Goal: Transaction & Acquisition: Purchase product/service

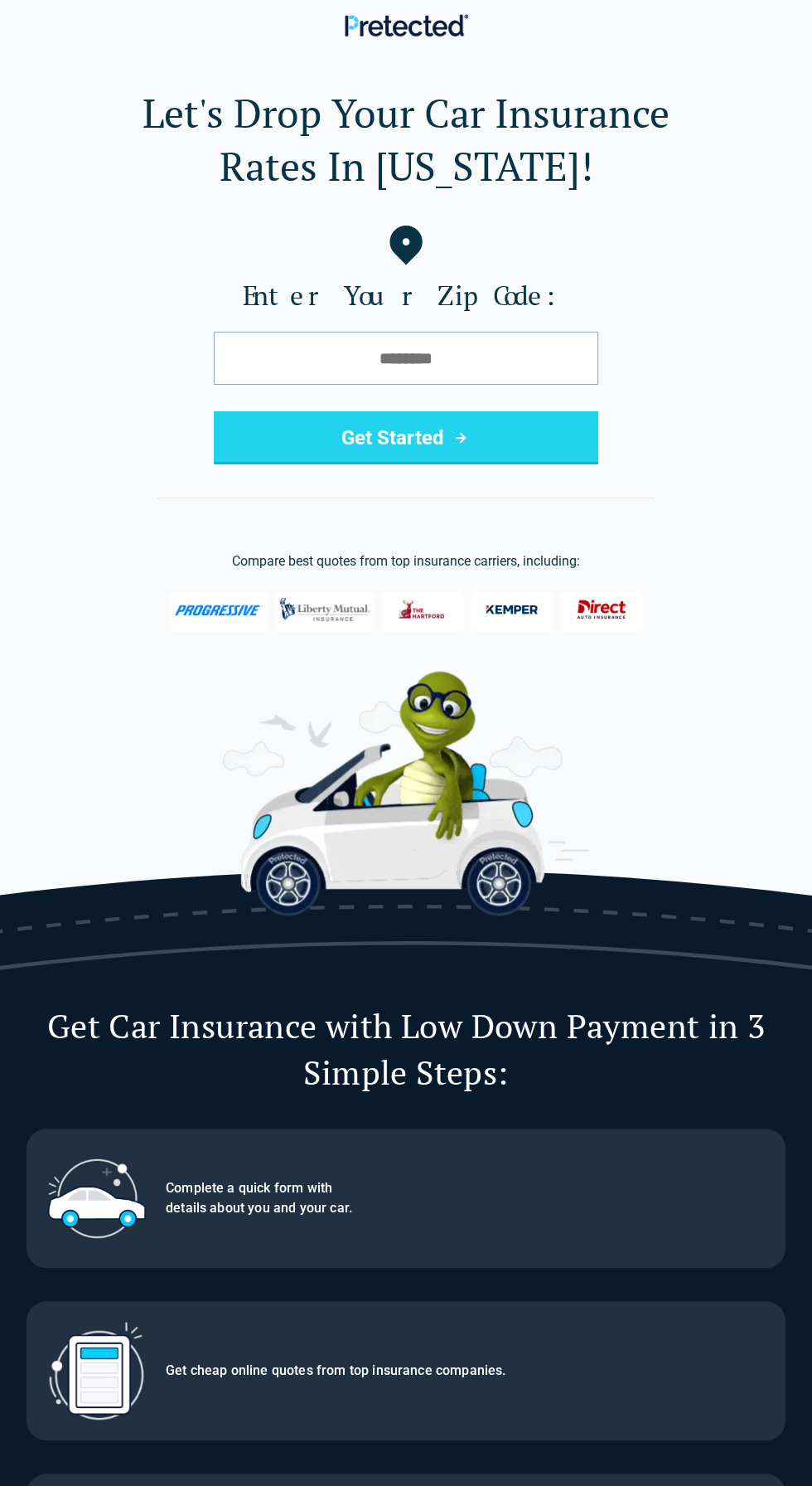
type input "*****"
click at [277, 430] on button "Get Started" at bounding box center [406, 438] width 385 height 53
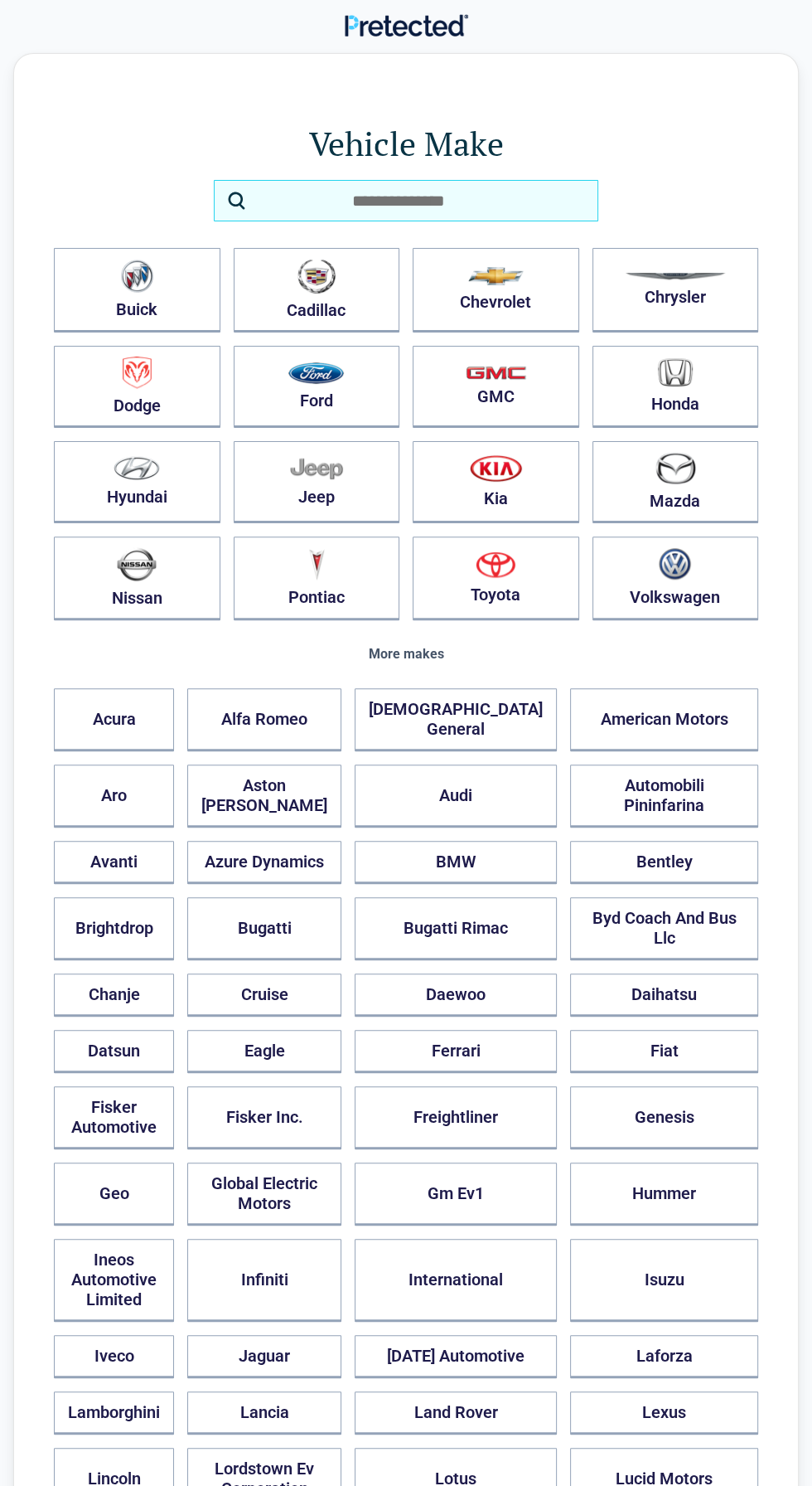
click at [372, 208] on input "search" at bounding box center [406, 201] width 385 height 41
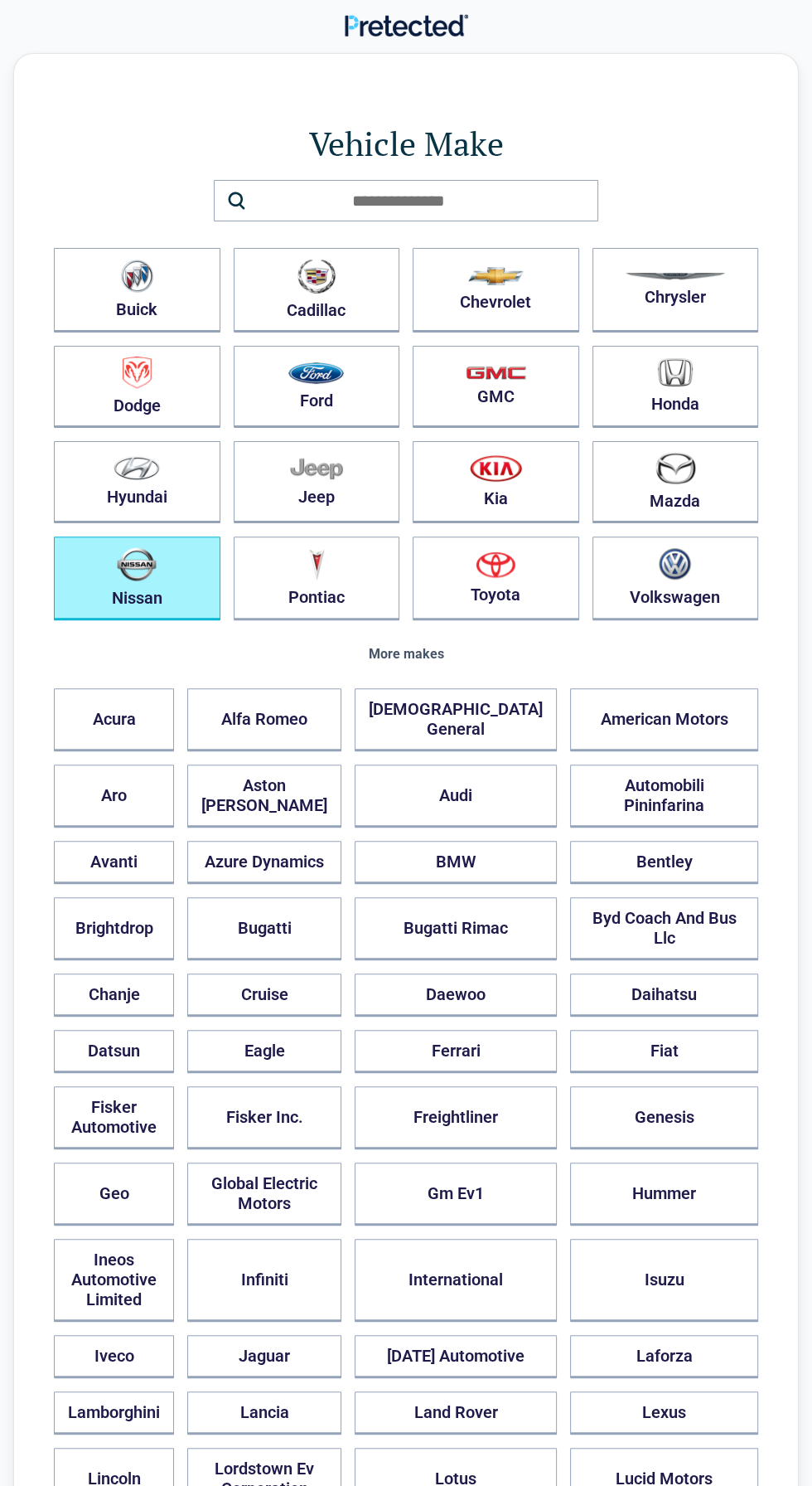
click at [158, 583] on button "Nissan" at bounding box center [137, 578] width 166 height 84
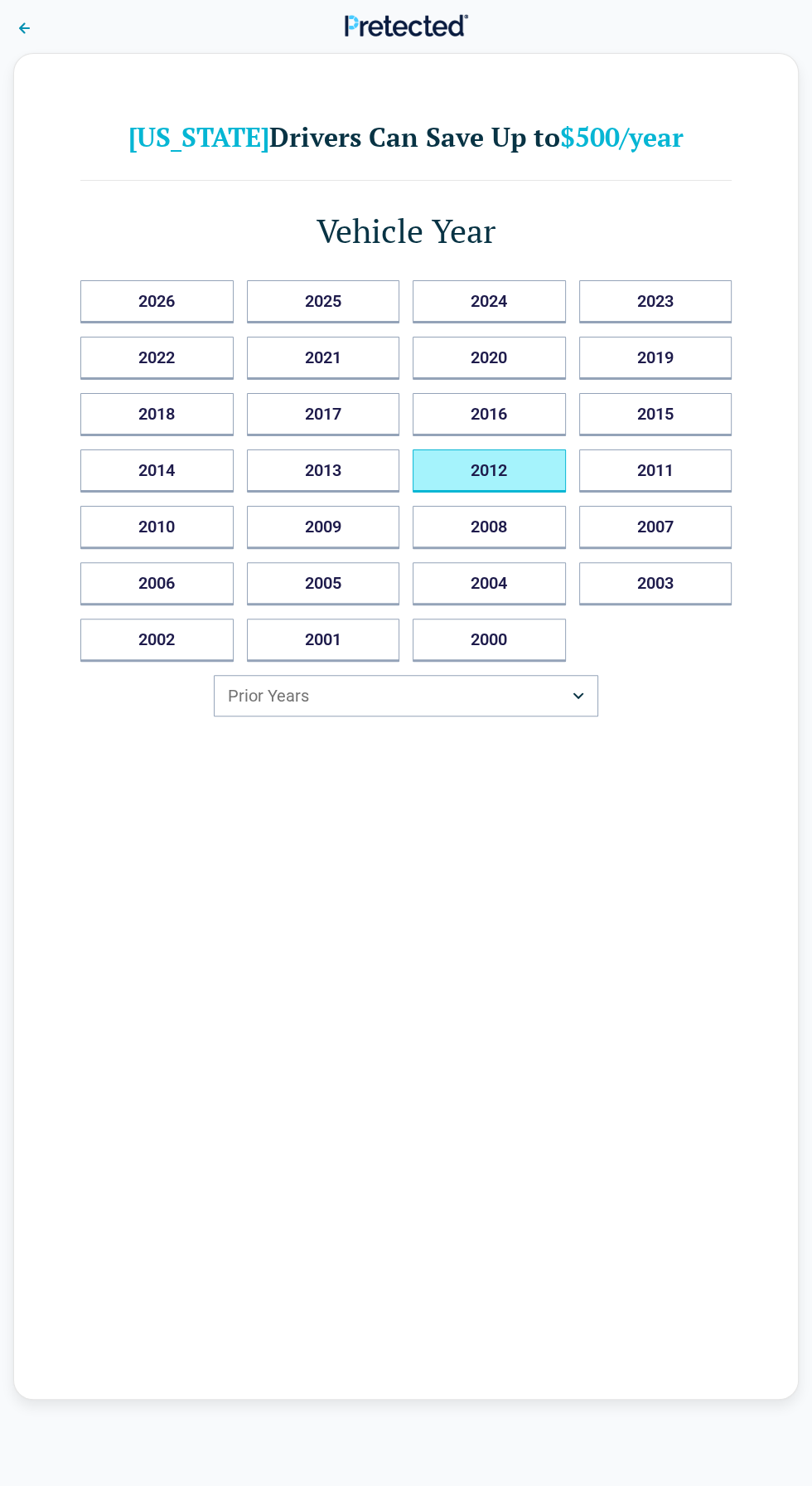
click at [484, 469] on button "2012" at bounding box center [489, 470] width 153 height 43
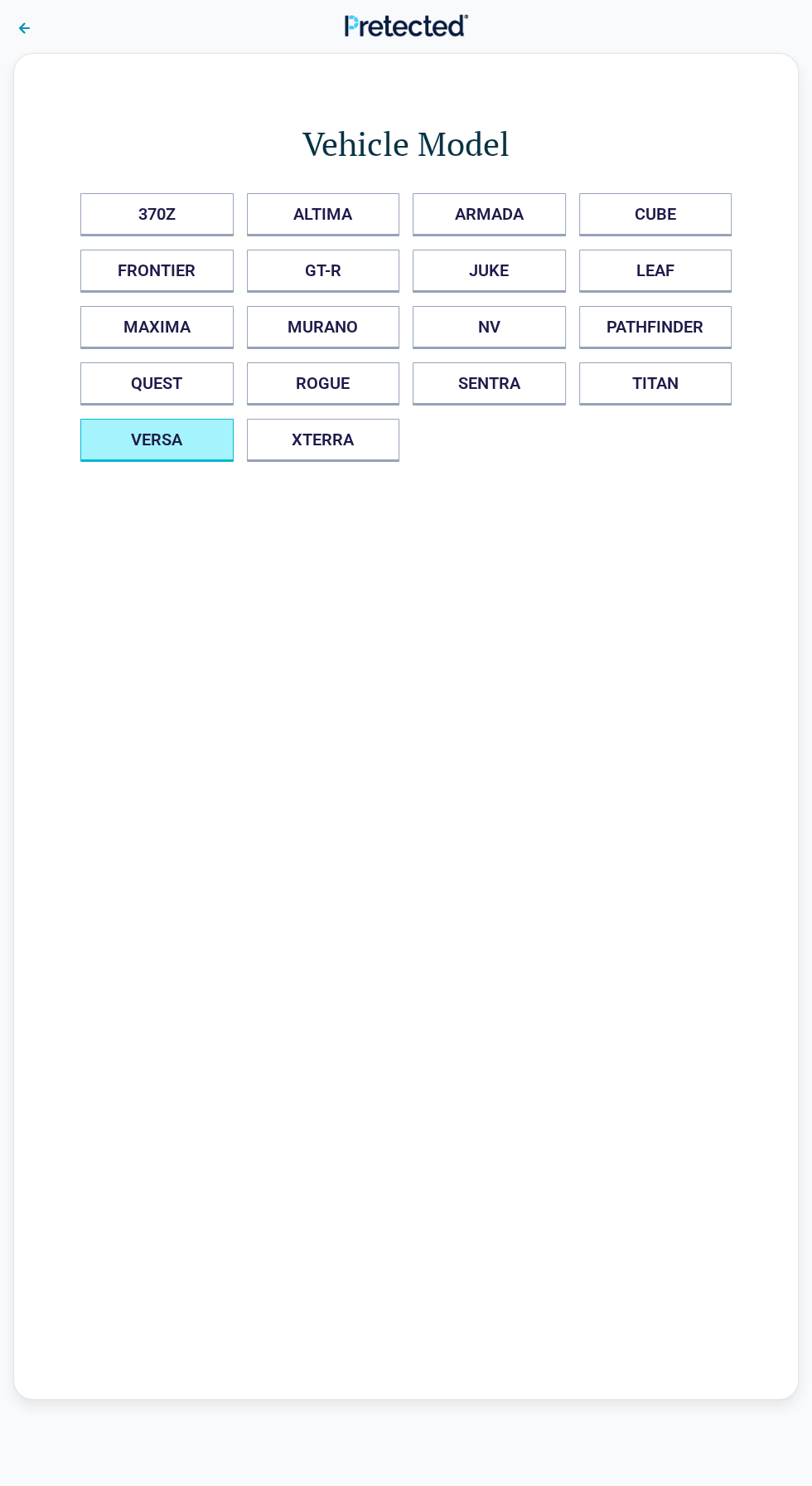
click at [127, 428] on button "VERSA" at bounding box center [157, 440] width 153 height 43
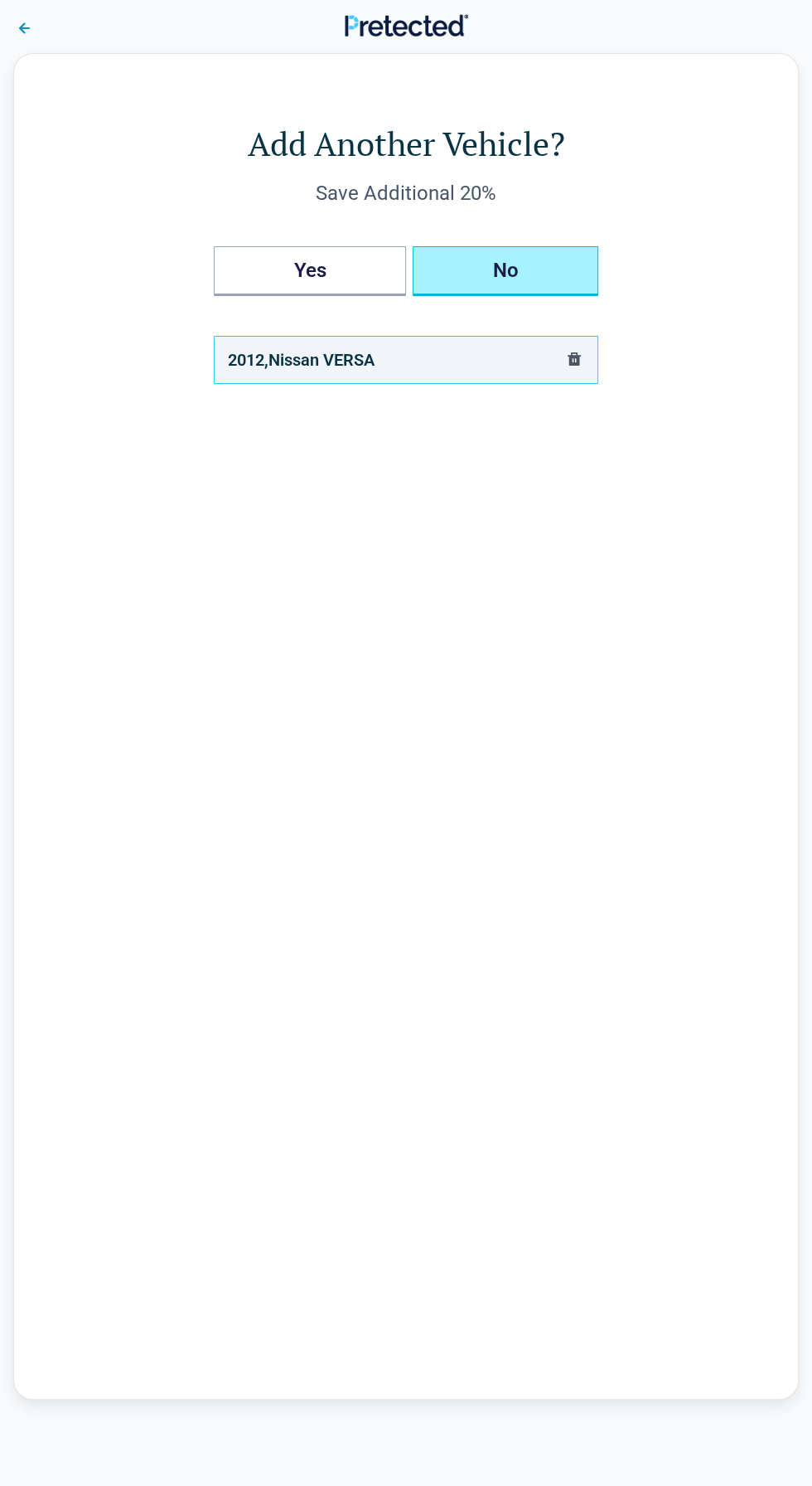
click at [499, 267] on button "No" at bounding box center [505, 271] width 186 height 50
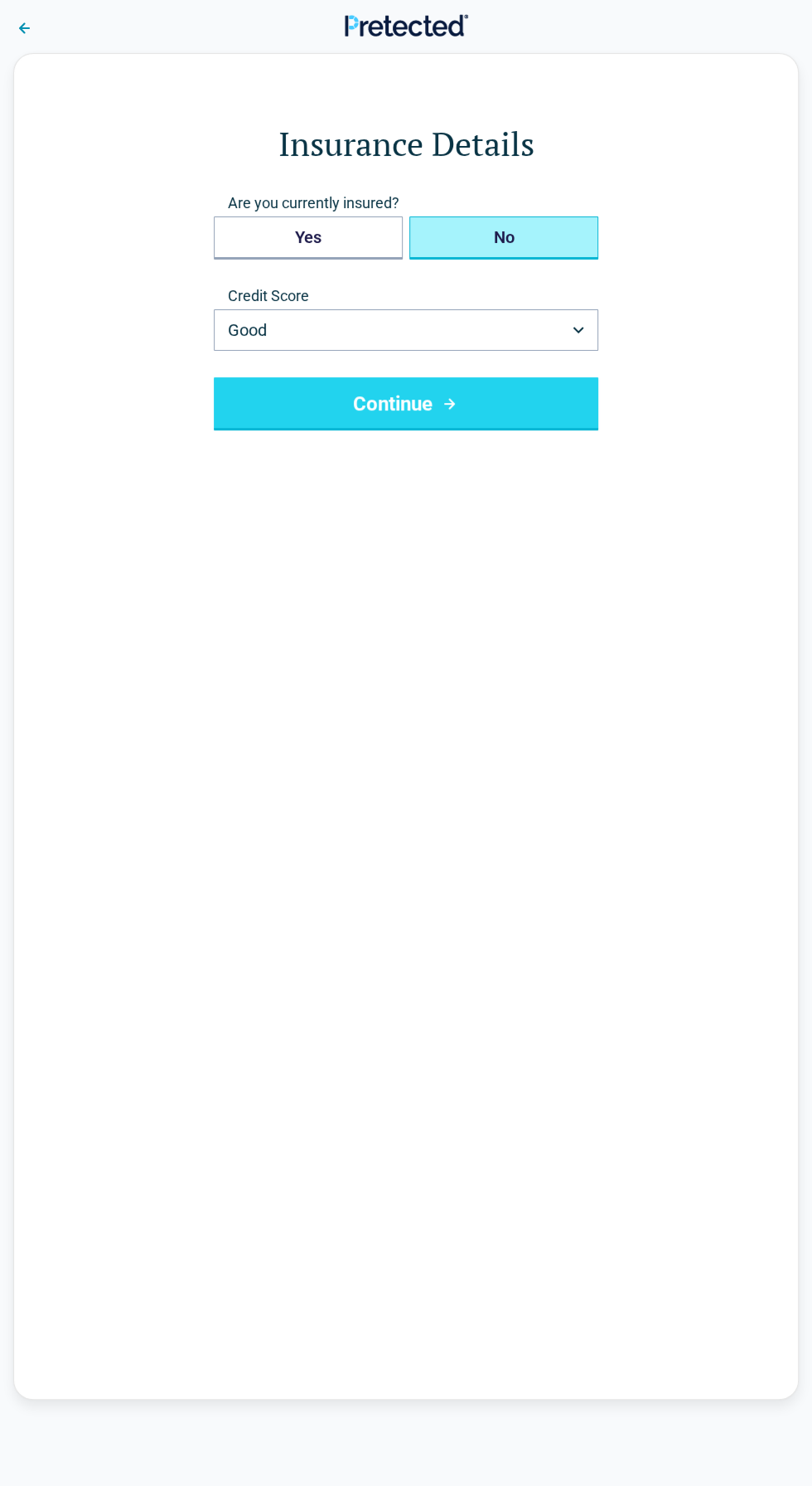
click at [482, 229] on button "No" at bounding box center [504, 238] width 189 height 43
click at [294, 413] on button "Continue" at bounding box center [406, 404] width 385 height 53
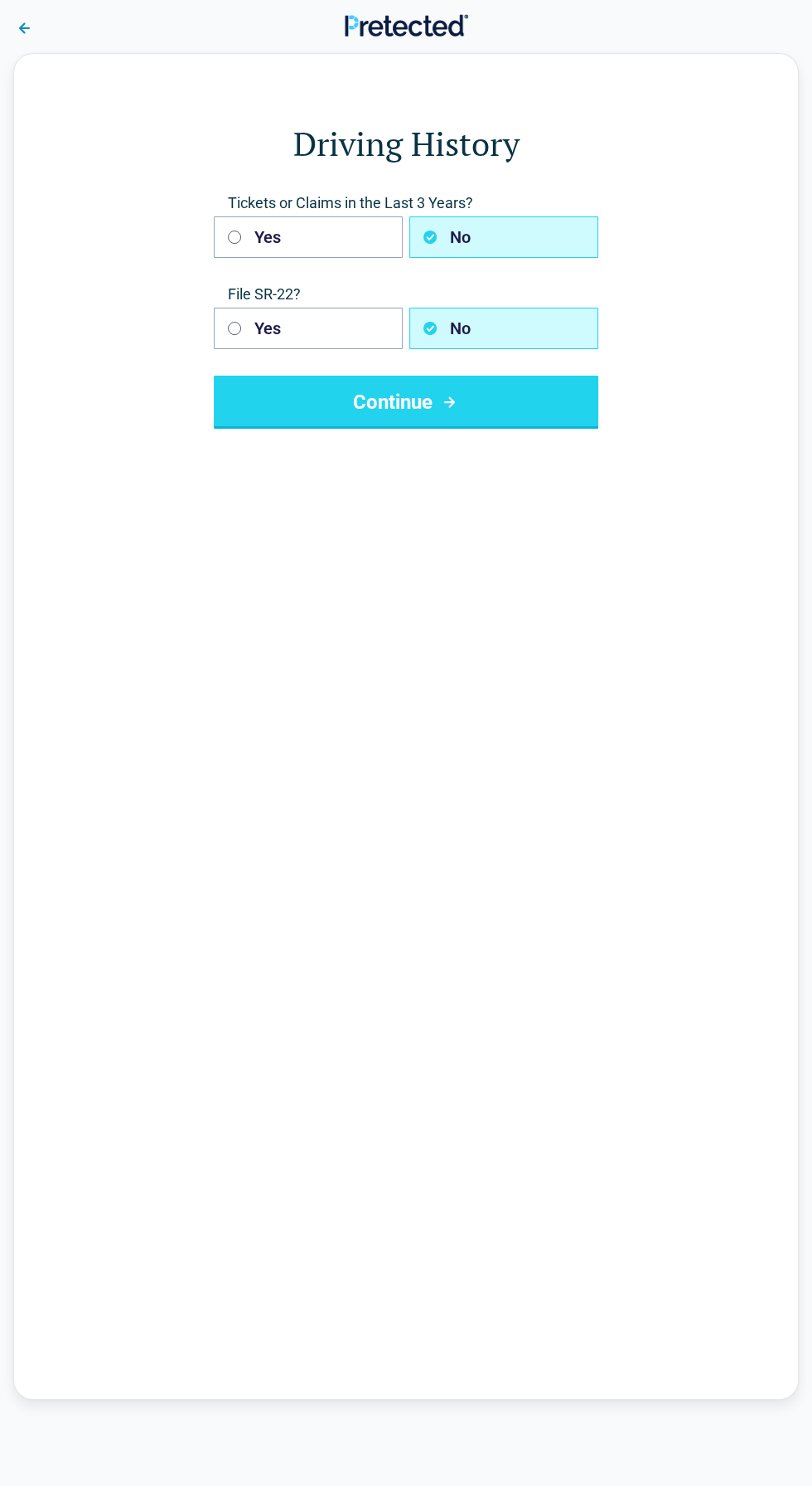
click at [269, 415] on button "Continue" at bounding box center [406, 402] width 385 height 53
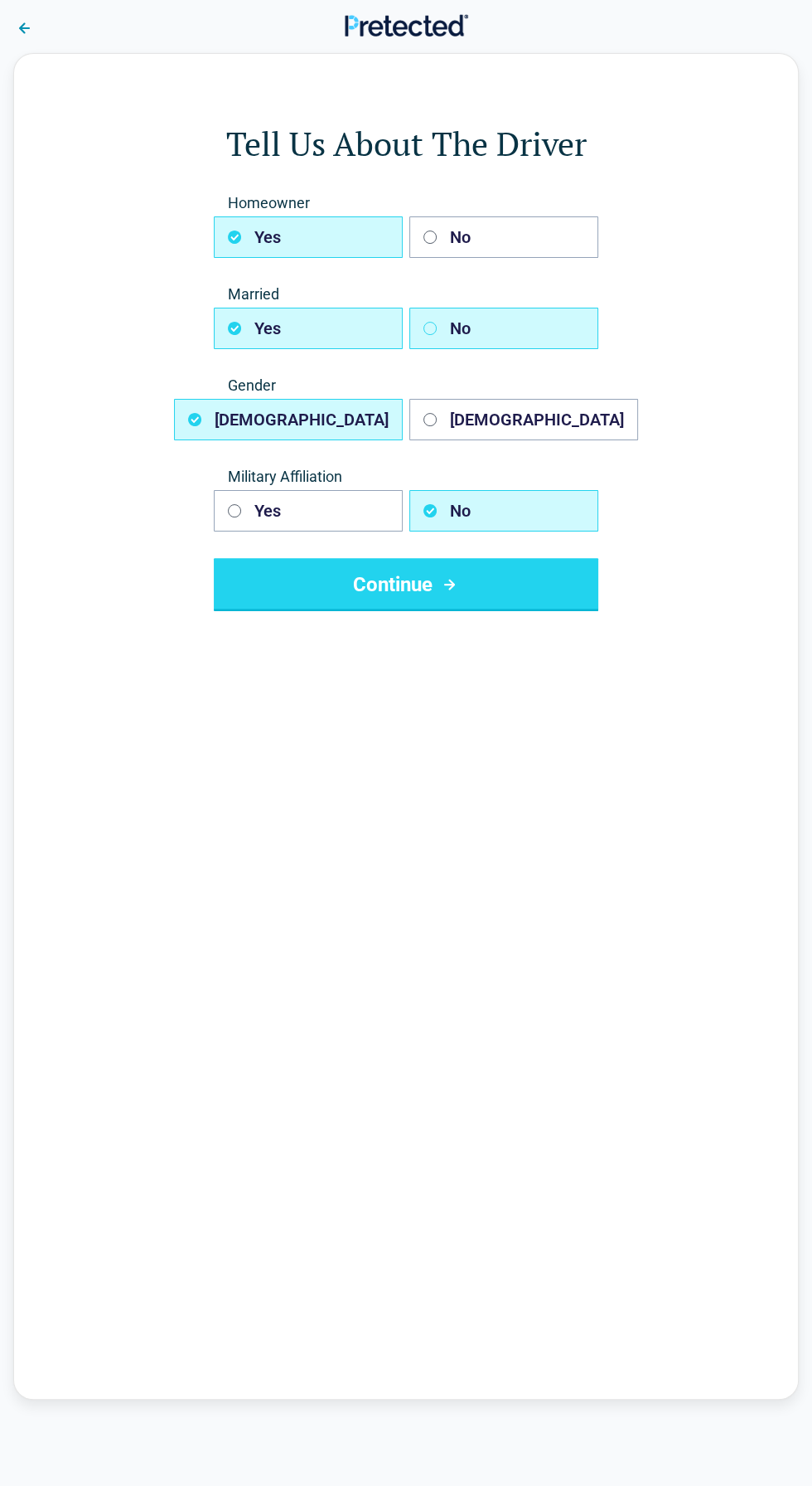
click at [474, 326] on button "No" at bounding box center [504, 328] width 189 height 41
click at [233, 308] on button "Yes" at bounding box center [308, 328] width 189 height 41
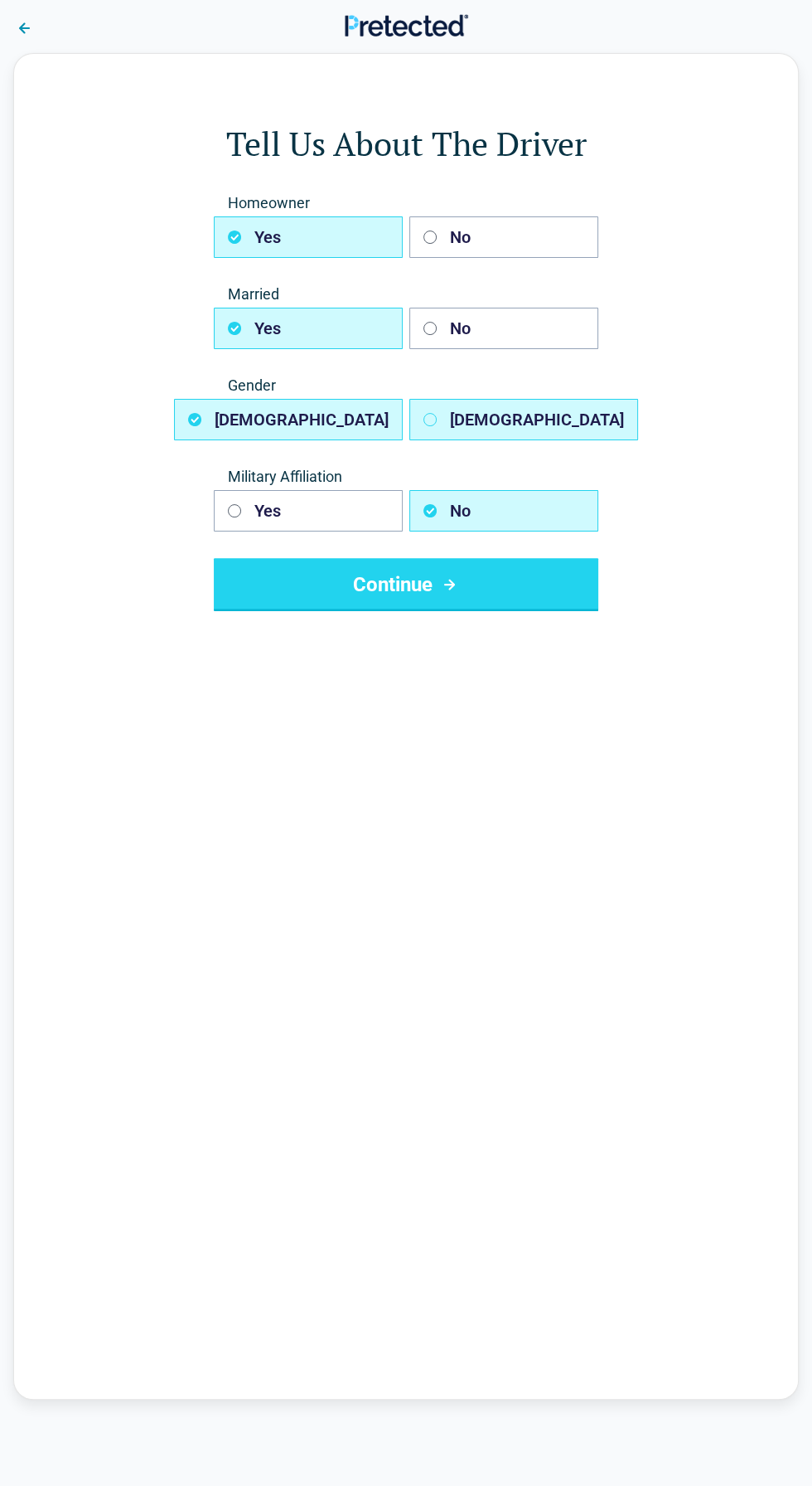
click at [540, 414] on button "Female" at bounding box center [523, 419] width 229 height 41
click at [549, 589] on button "Continue" at bounding box center [406, 584] width 385 height 53
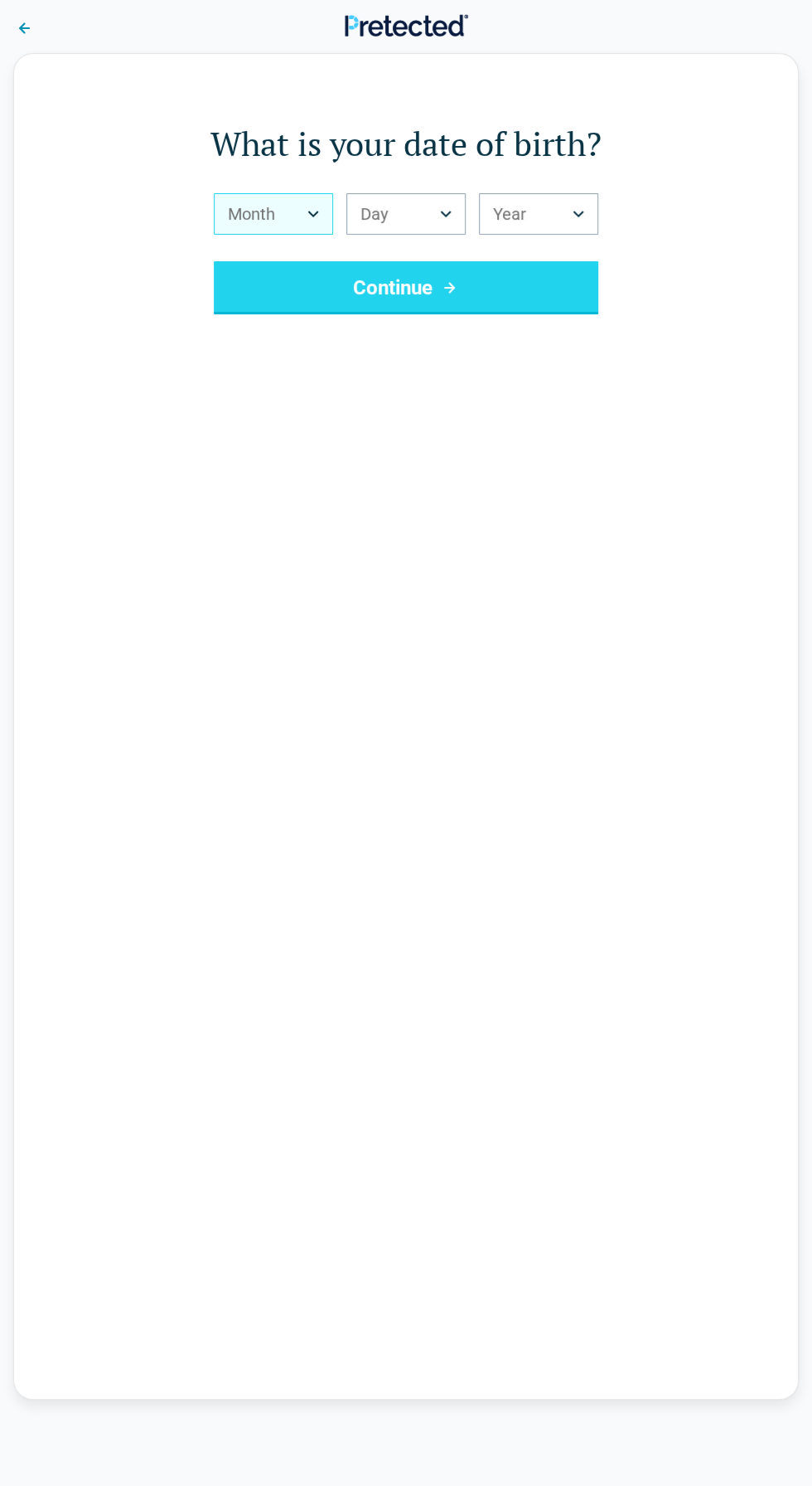
click at [266, 202] on button "Month" at bounding box center [273, 213] width 119 height 41
click at [245, 289] on span "Sep" at bounding box center [242, 297] width 28 height 20
select select "*"
click at [373, 211] on button "Day" at bounding box center [405, 213] width 119 height 41
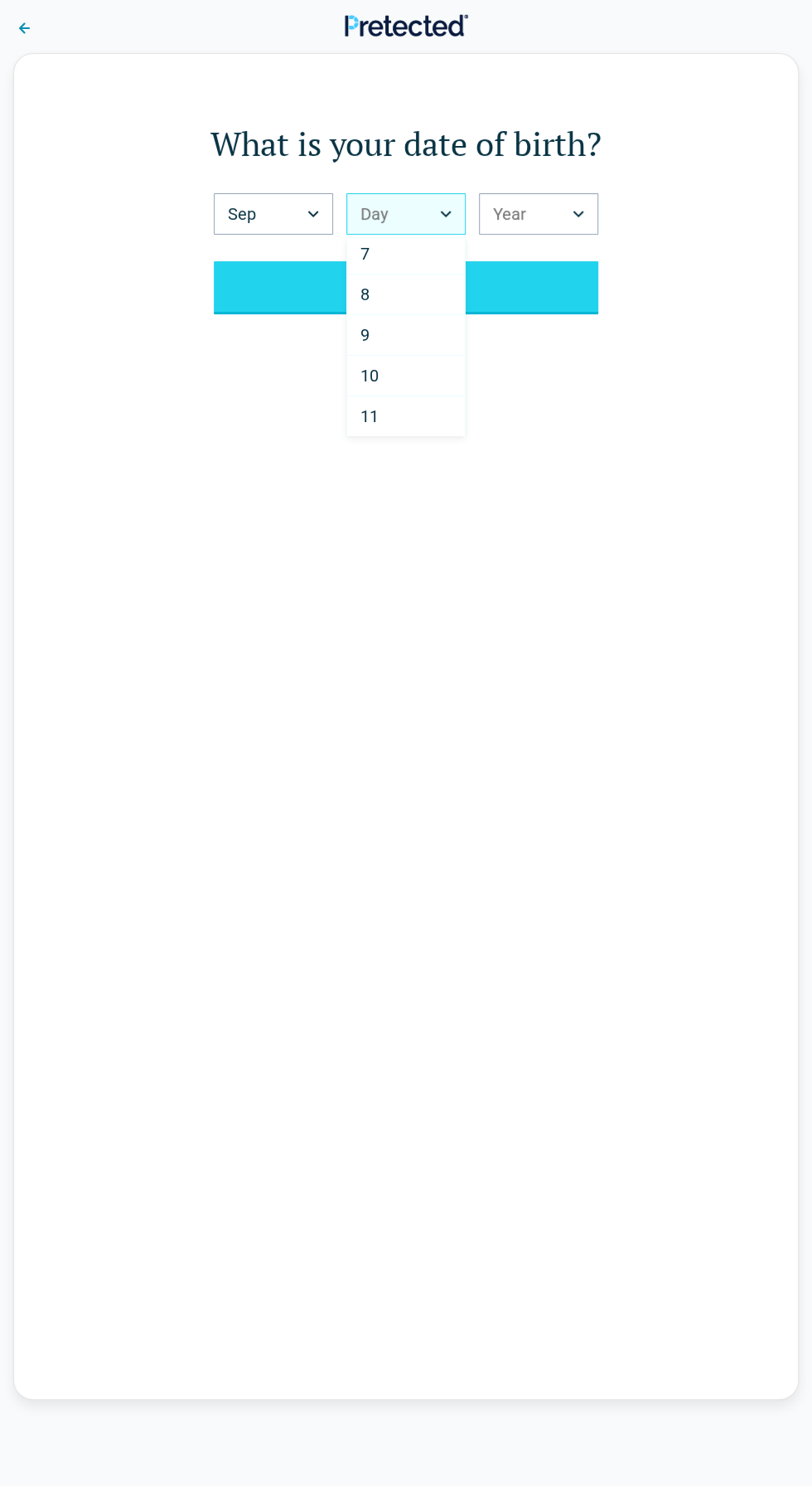
scroll to position [249, 0]
click at [365, 284] on span "8" at bounding box center [365, 293] width 9 height 20
select select "*"
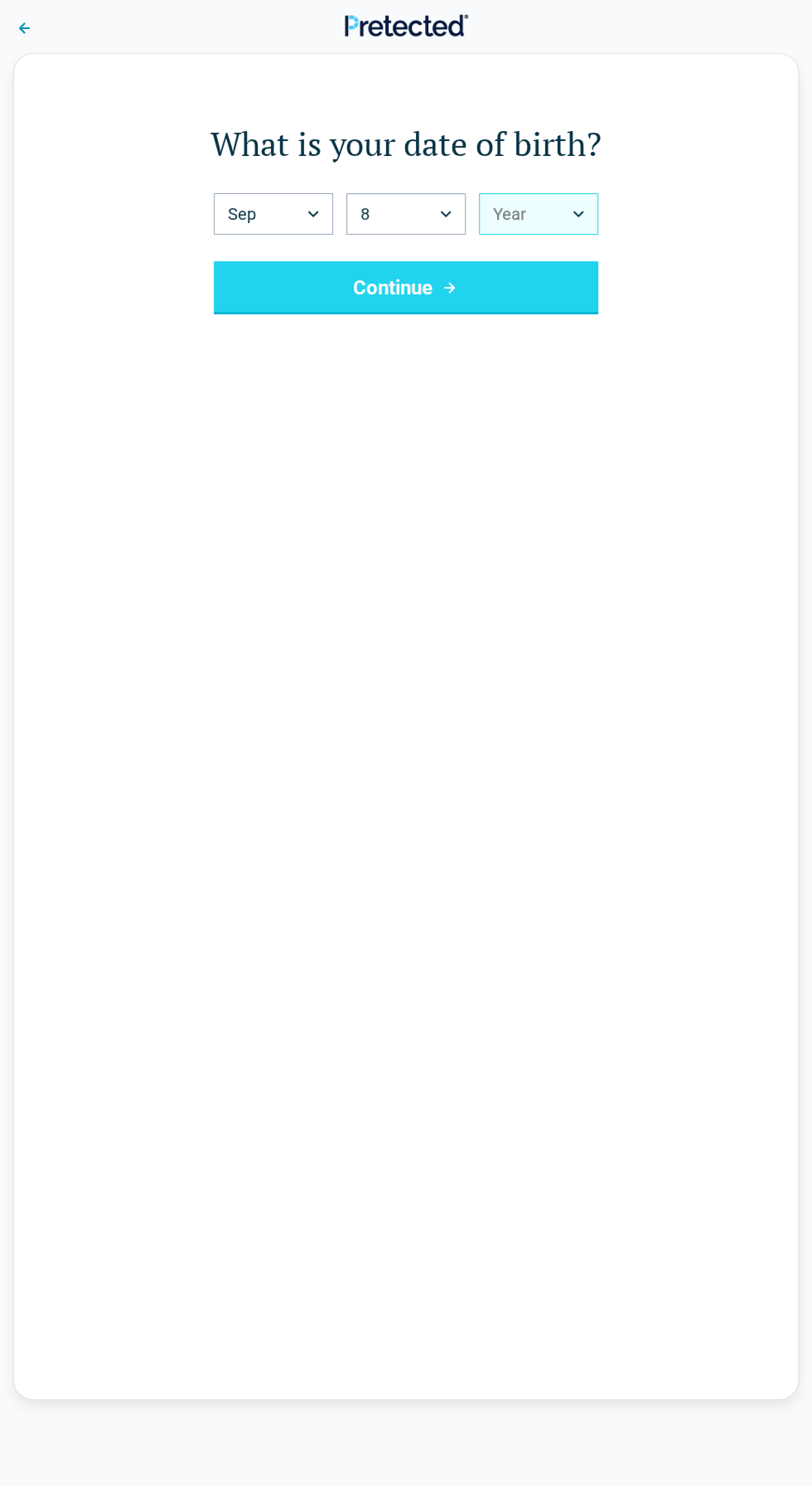
click at [534, 200] on button "Year" at bounding box center [538, 213] width 119 height 41
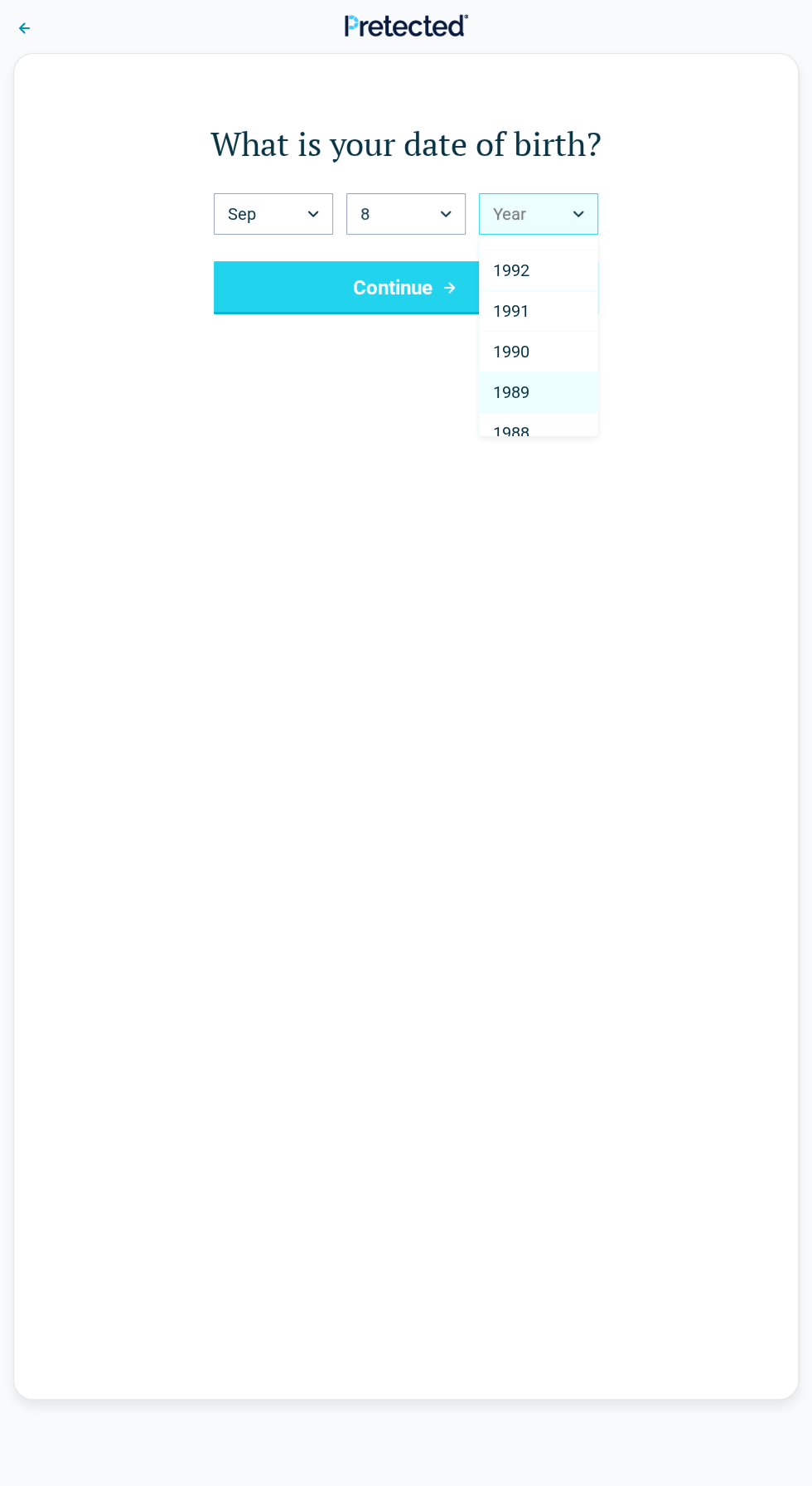
click at [485, 384] on div "1989" at bounding box center [538, 392] width 117 height 40
select select "****"
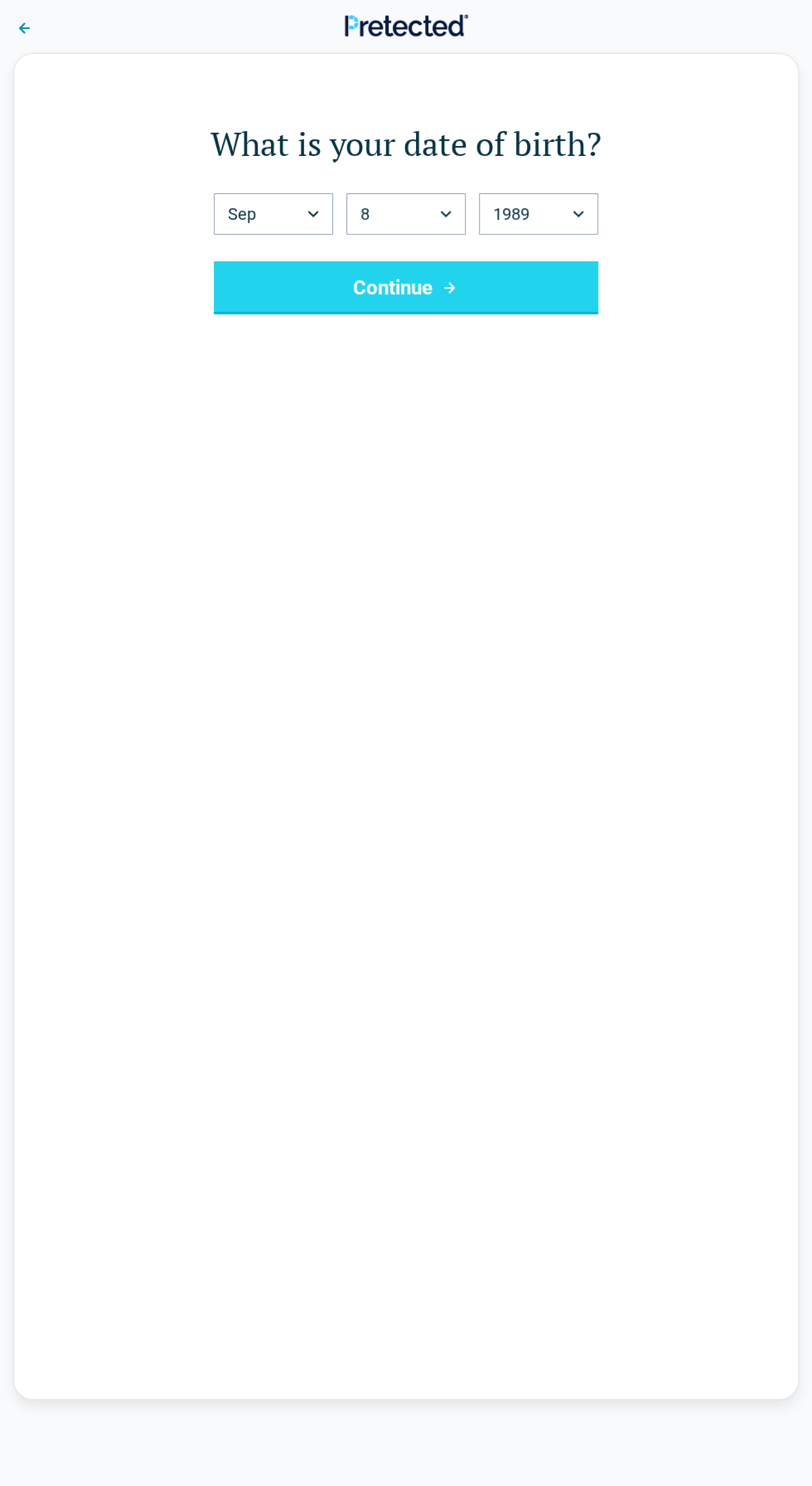
click at [259, 285] on button "Continue" at bounding box center [406, 288] width 385 height 53
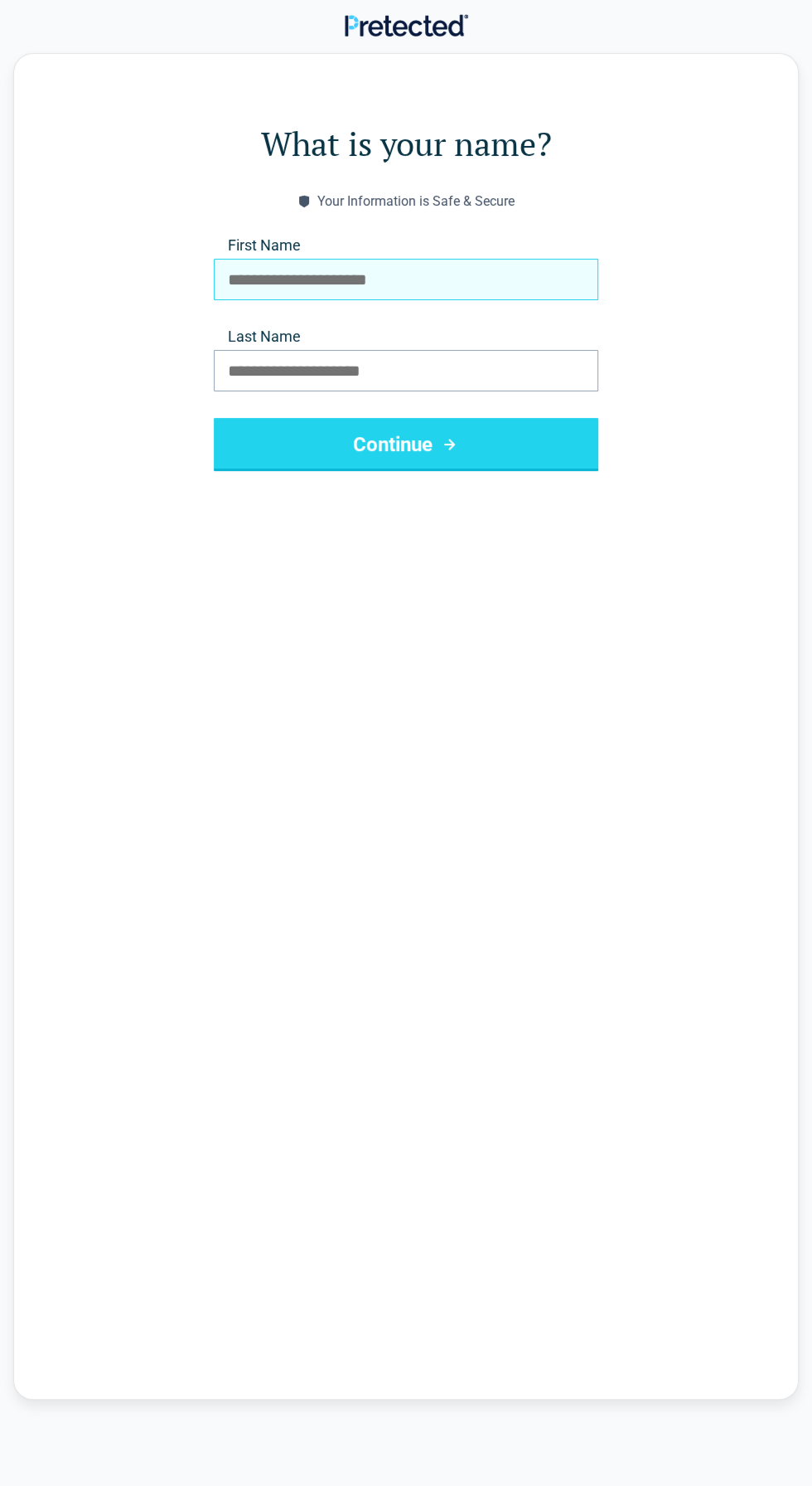
click at [218, 276] on input "First Name" at bounding box center [406, 279] width 385 height 41
type input "*******"
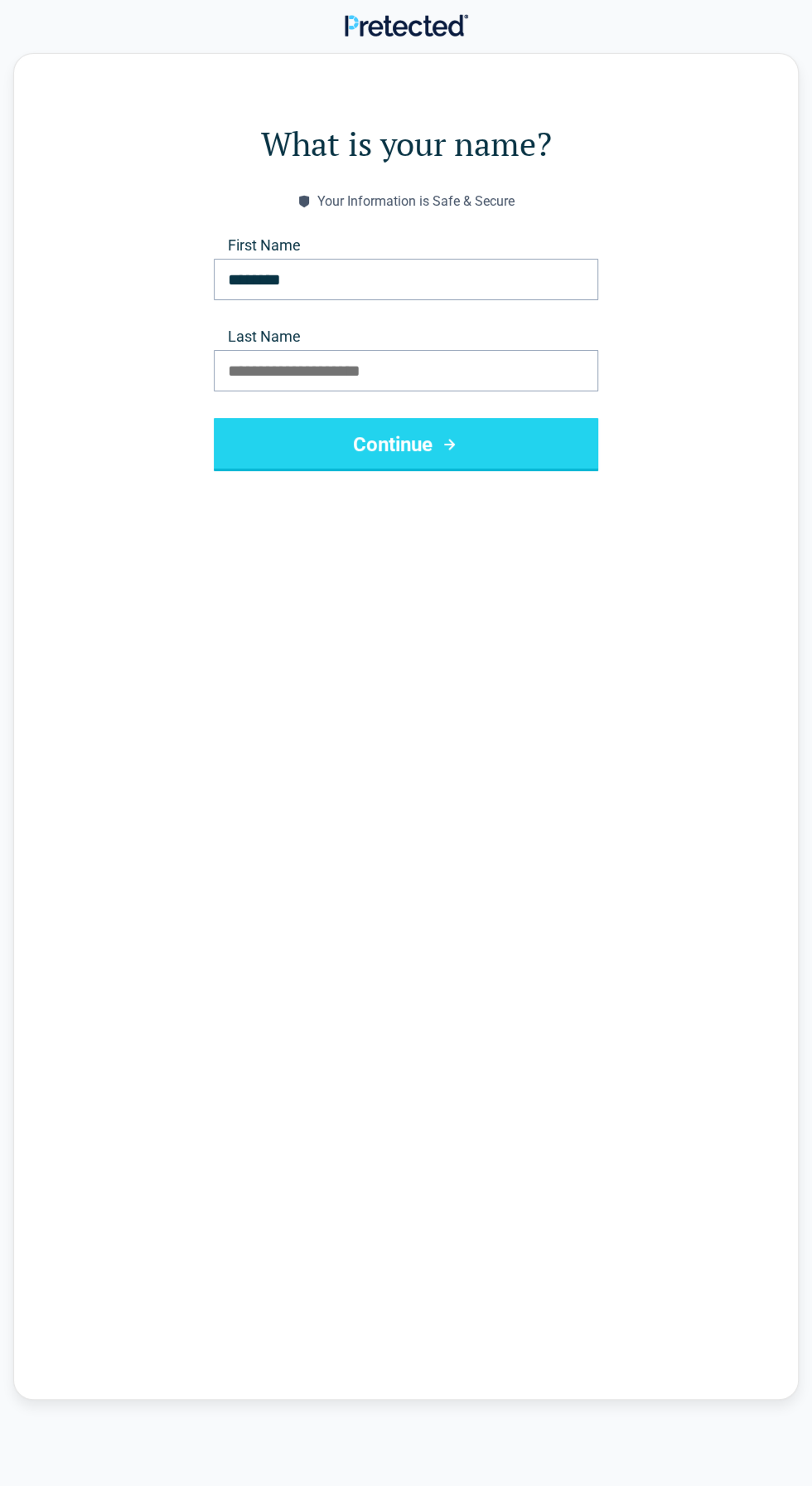
click at [242, 330] on label "Last Name" at bounding box center [406, 336] width 385 height 20
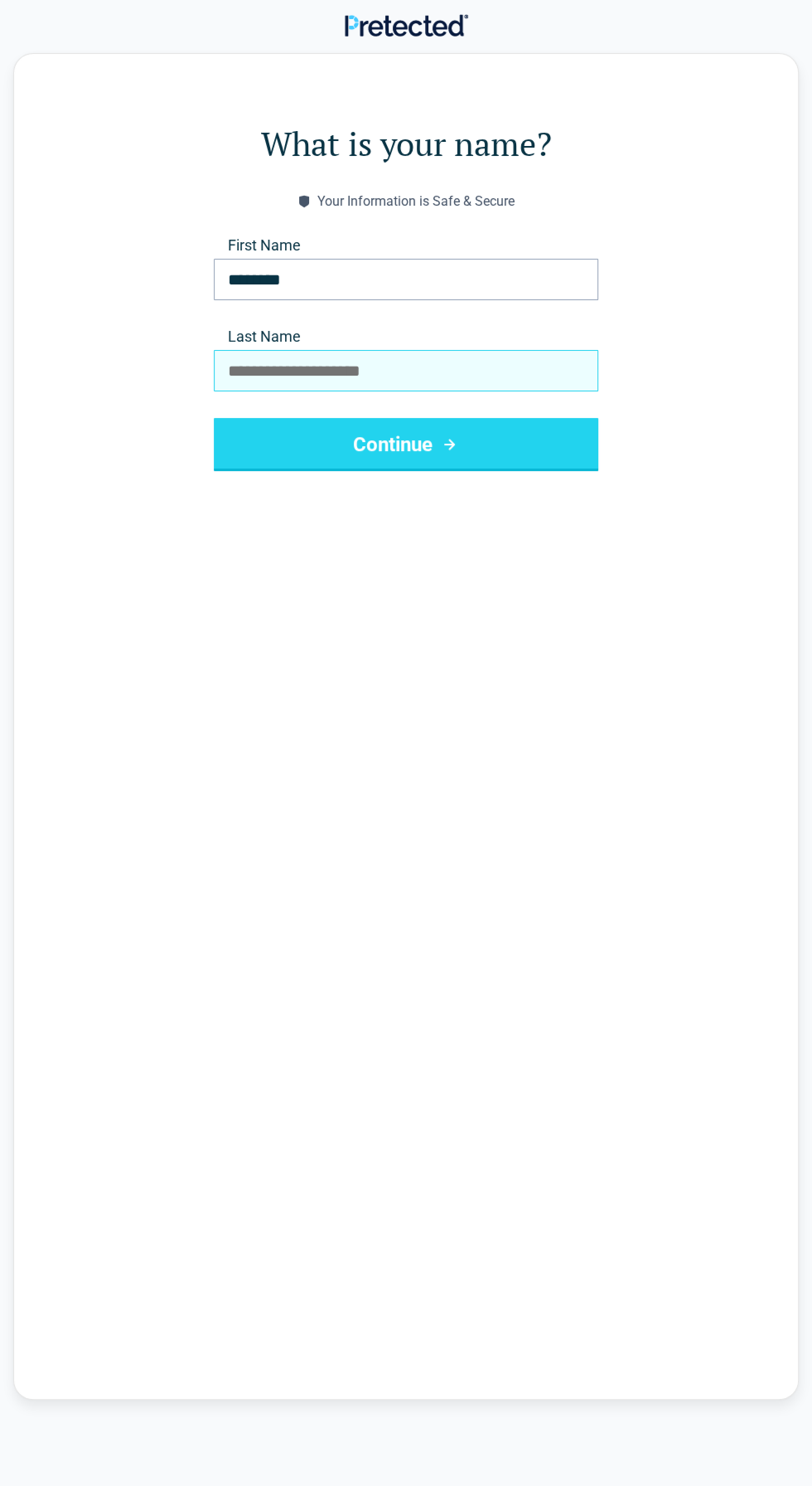
click at [242, 350] on input "Last Name" at bounding box center [406, 370] width 385 height 41
type input "******"
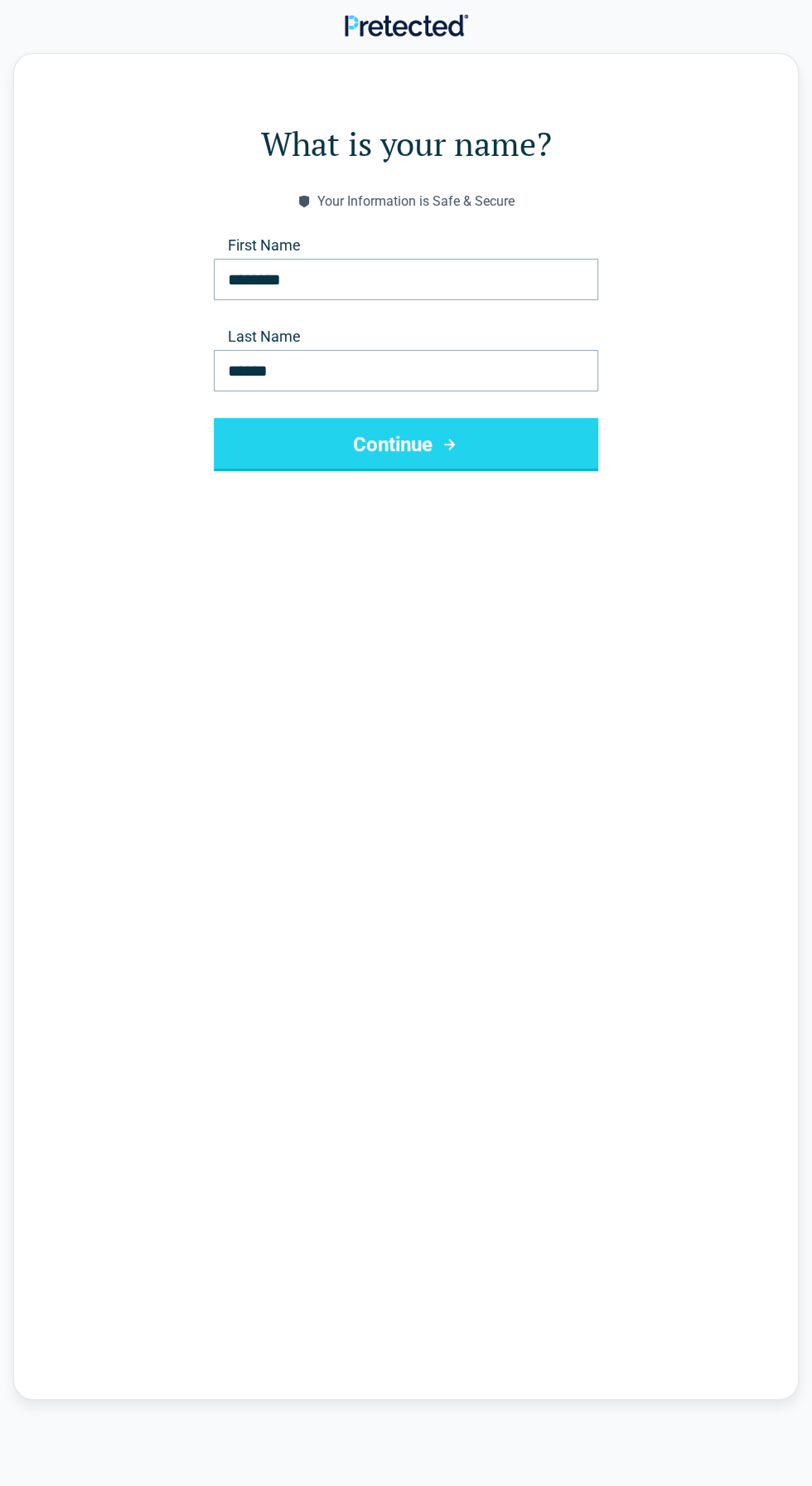
click at [301, 444] on button "Continue" at bounding box center [406, 445] width 385 height 53
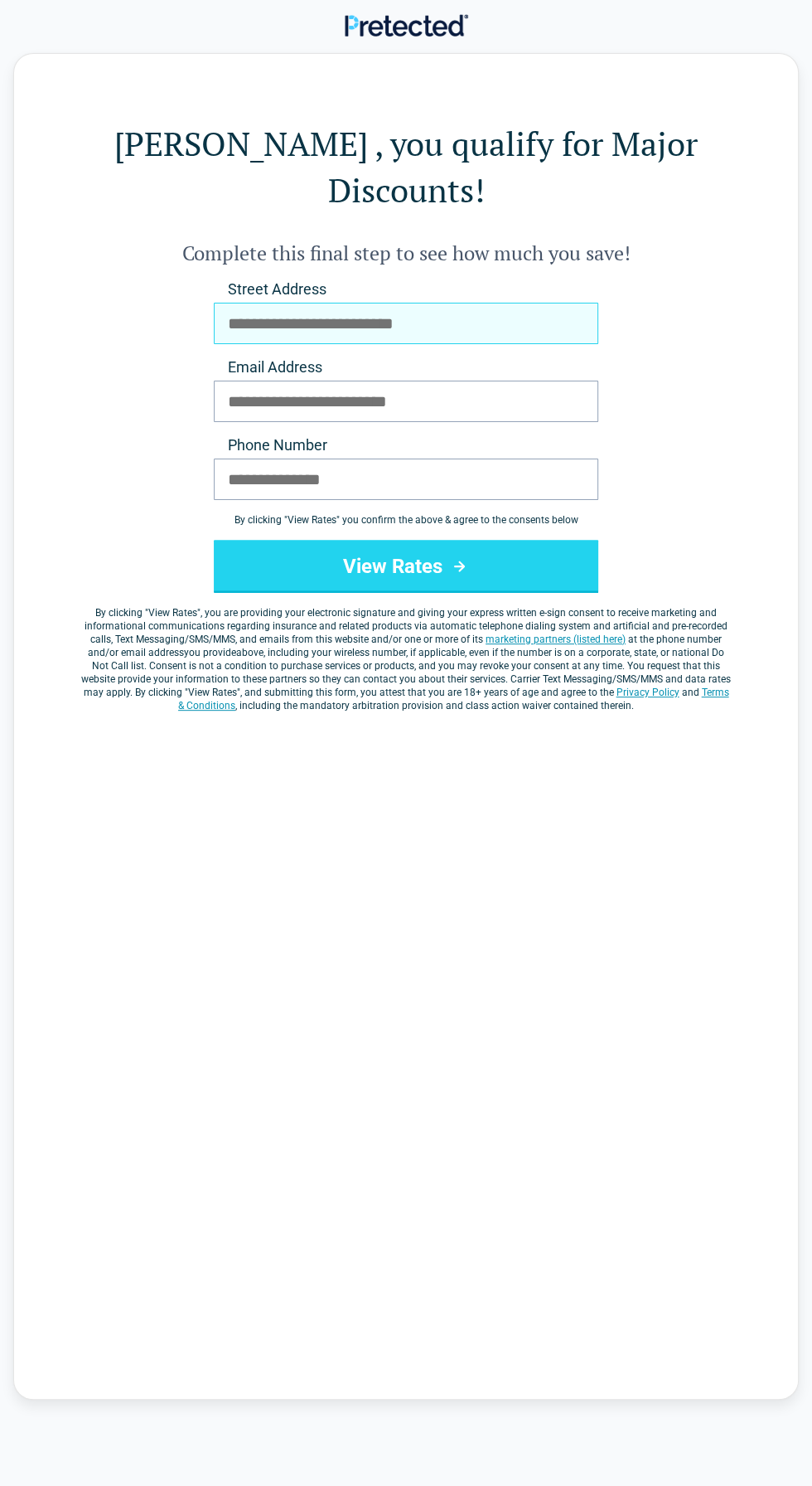
click at [236, 303] on input "Street Address" at bounding box center [406, 323] width 385 height 41
type input "**********"
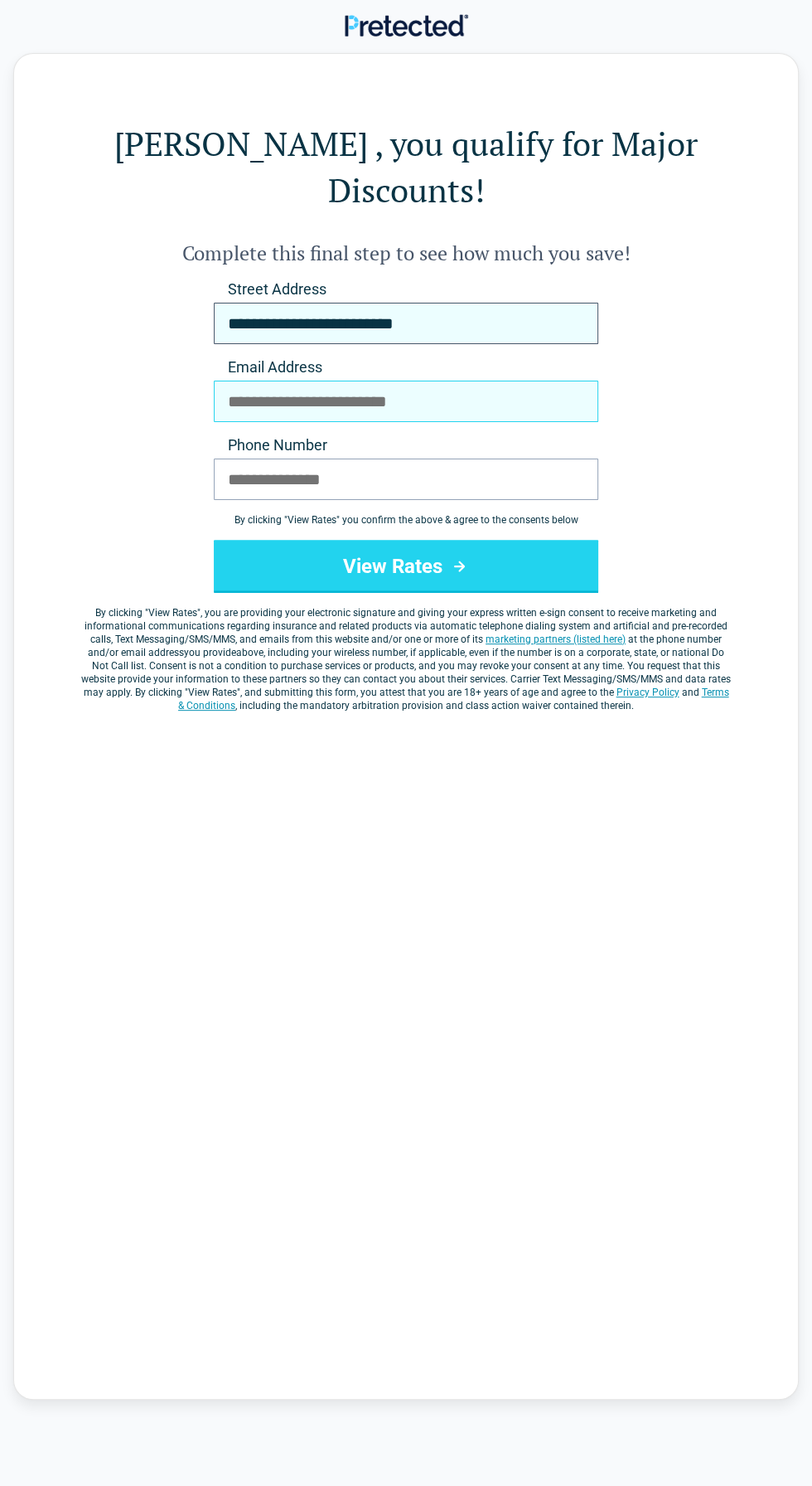
type input "**********"
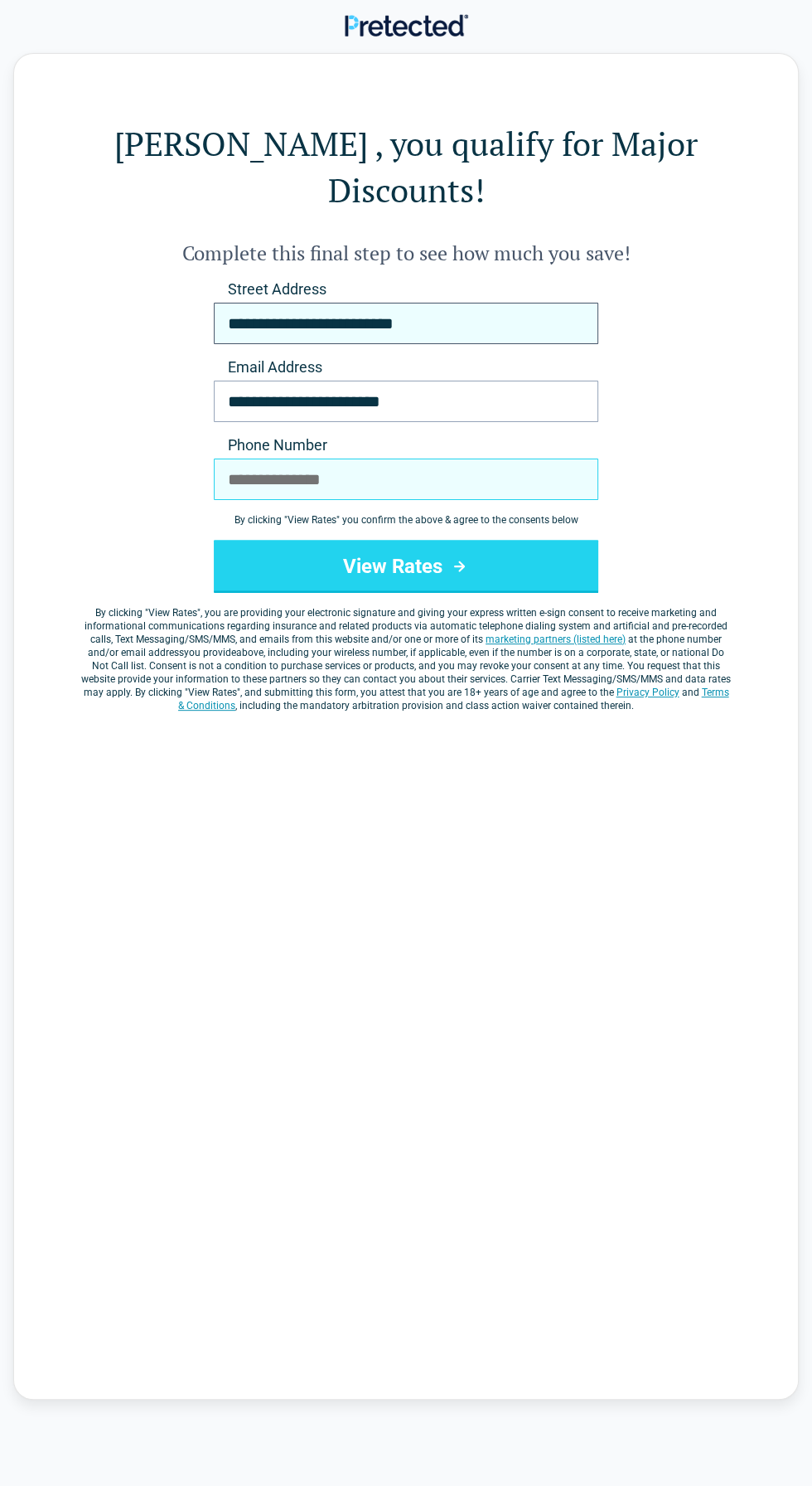
type input "**********"
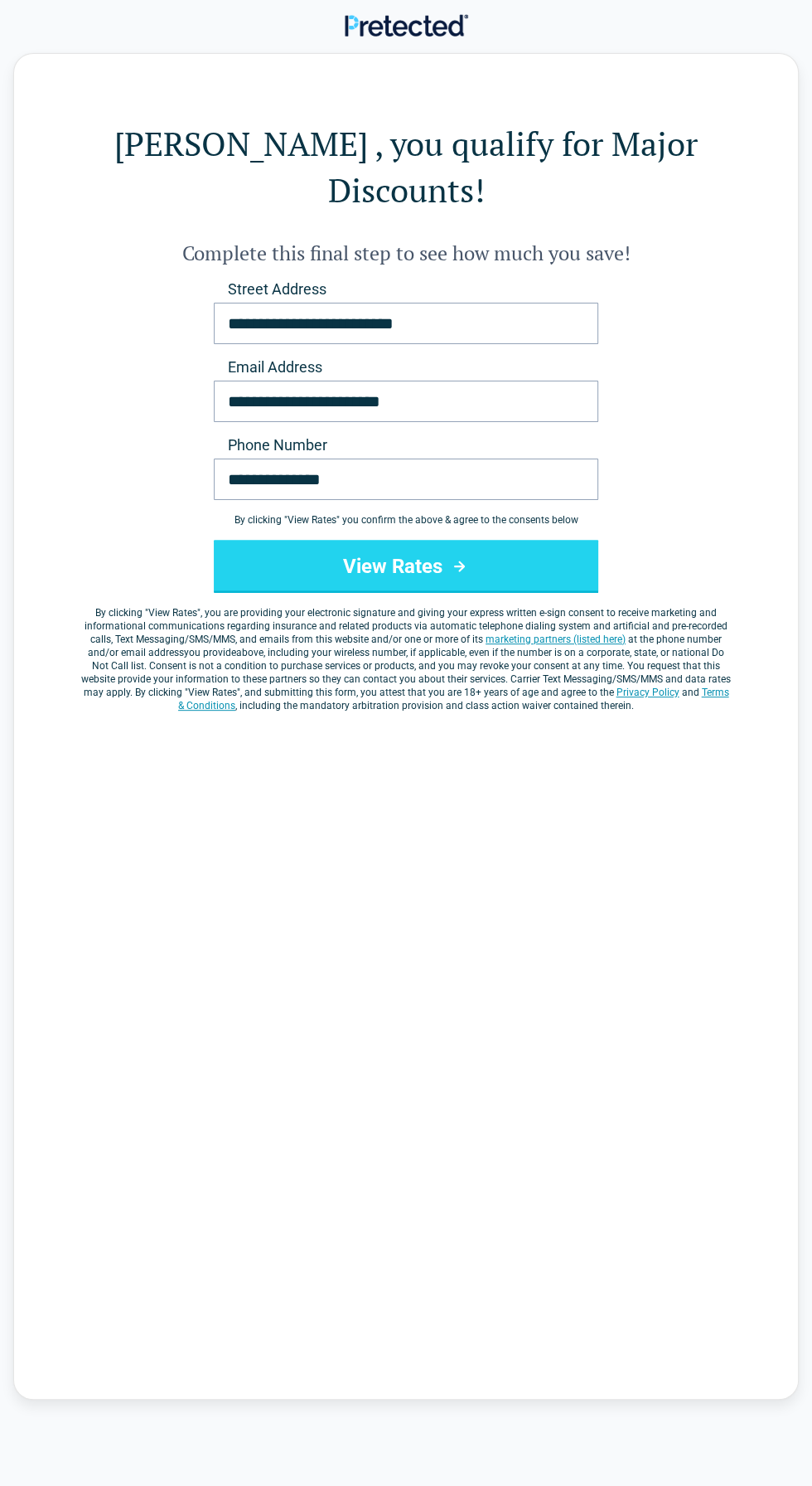
click at [305, 540] on button "View Rates" at bounding box center [406, 566] width 385 height 53
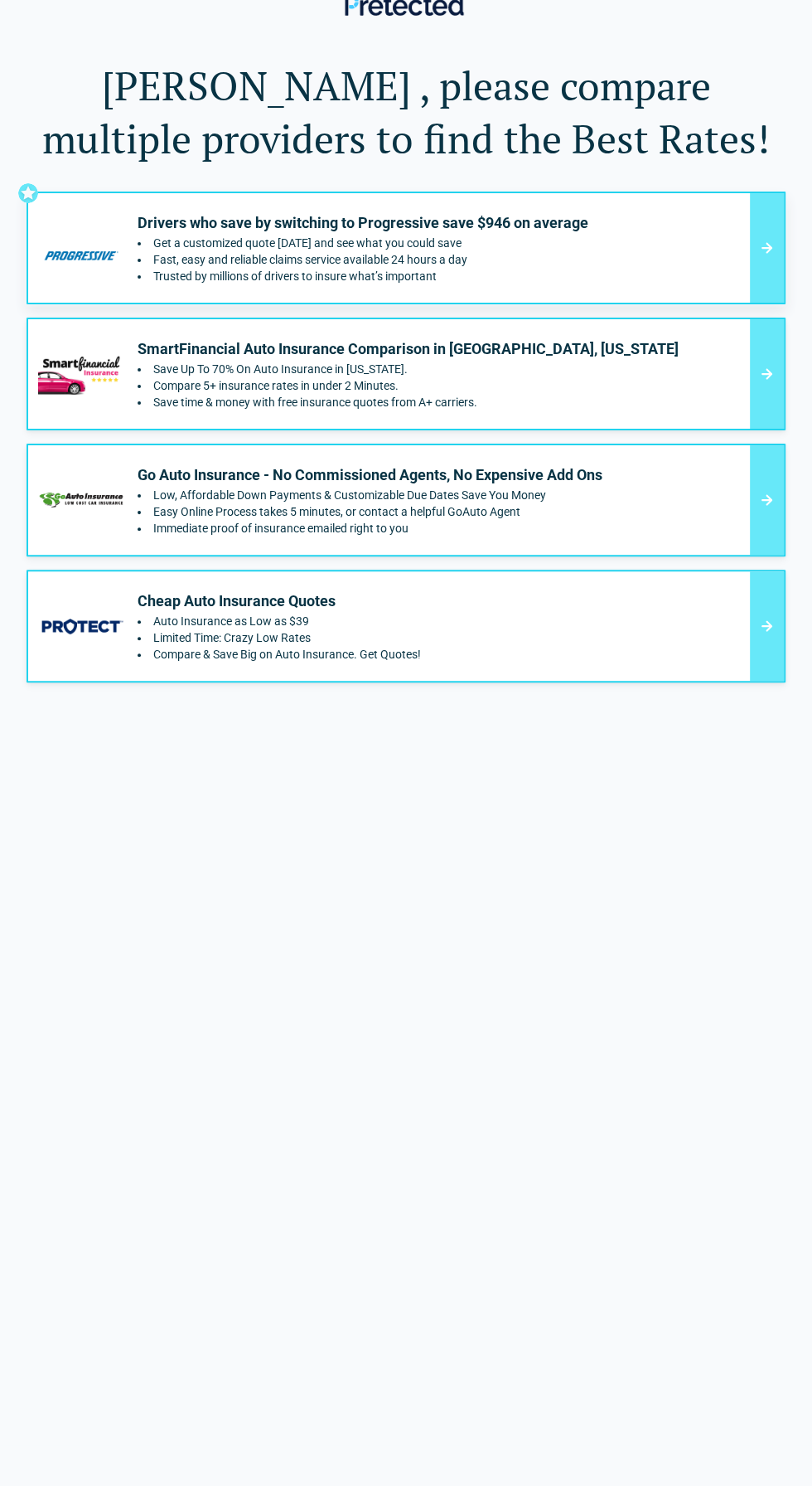
scroll to position [20, 0]
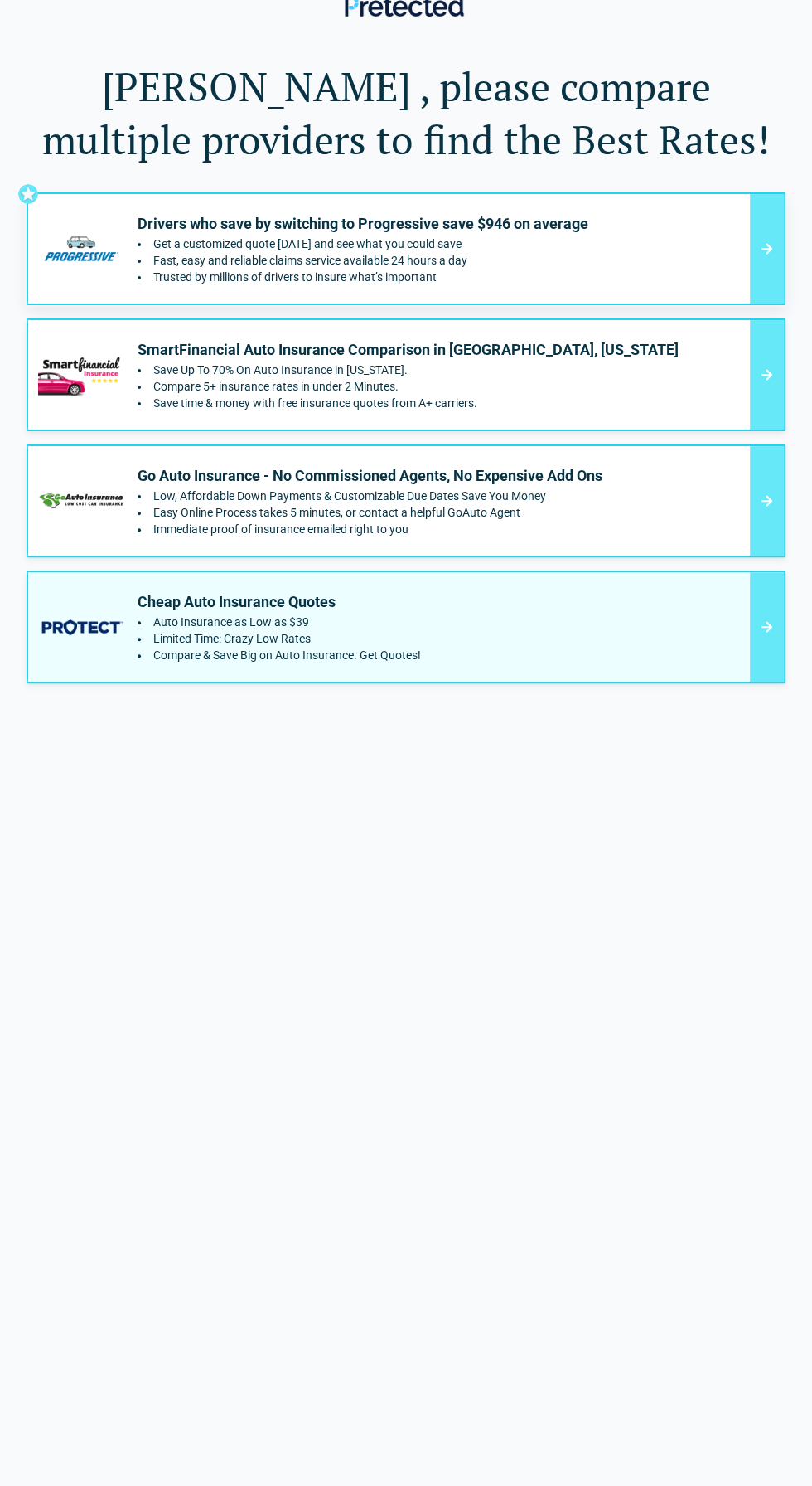
click at [746, 620] on div "Cheap Auto Insurance Quotes Auto Insurance as Low as $39 Limited Time: Crazy Lo…" at bounding box center [406, 627] width 759 height 113
